Goal: Register for event/course

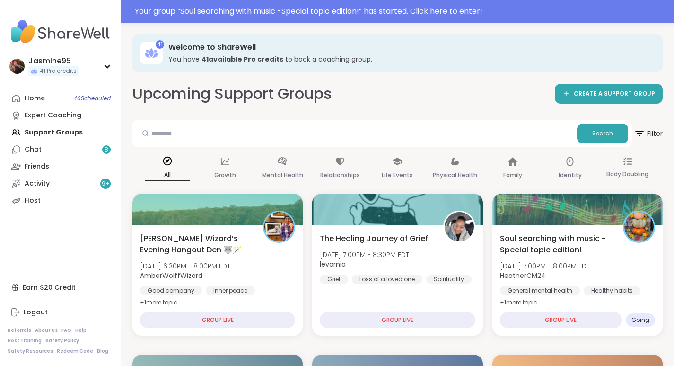
click at [351, 6] on div "Your group “ Soul searching with music -Special topic edition! ” has started. C…" at bounding box center [402, 11] width 534 height 11
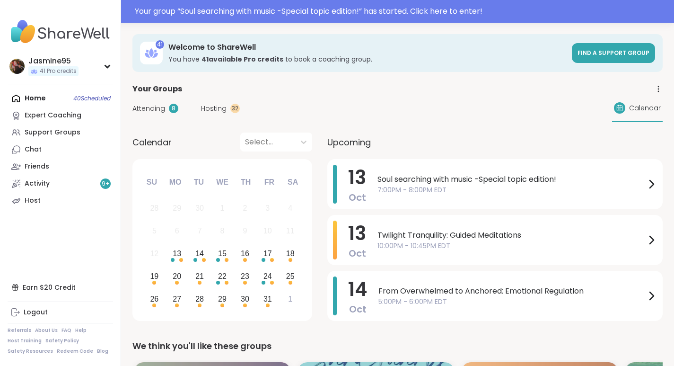
click at [252, 6] on div "Your group “ Soul searching with music -Special topic edition! ” has started. C…" at bounding box center [402, 11] width 534 height 11
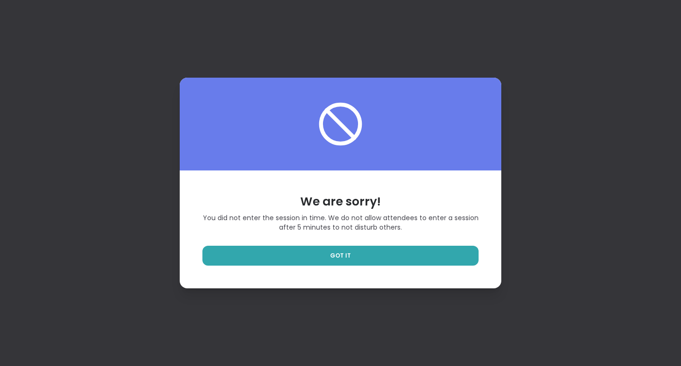
click at [340, 257] on span "GOT IT" at bounding box center [340, 255] width 21 height 9
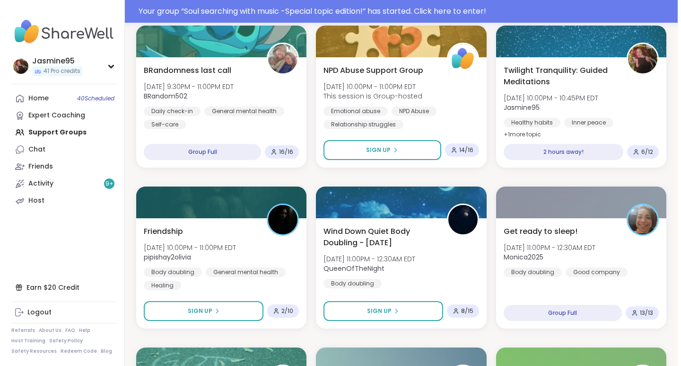
scroll to position [1139, 0]
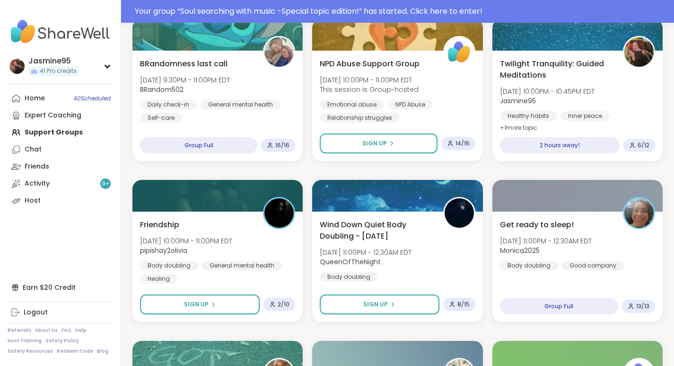
click at [578, 62] on span "Twilight Tranquility: Guided Meditations" at bounding box center [556, 69] width 113 height 23
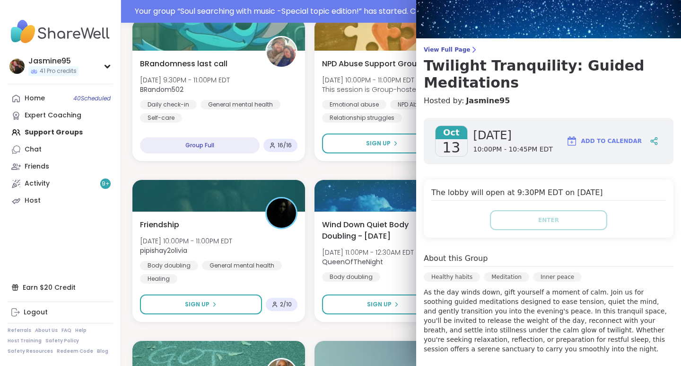
scroll to position [34, 0]
